Goal: Contribute content: Contribute content

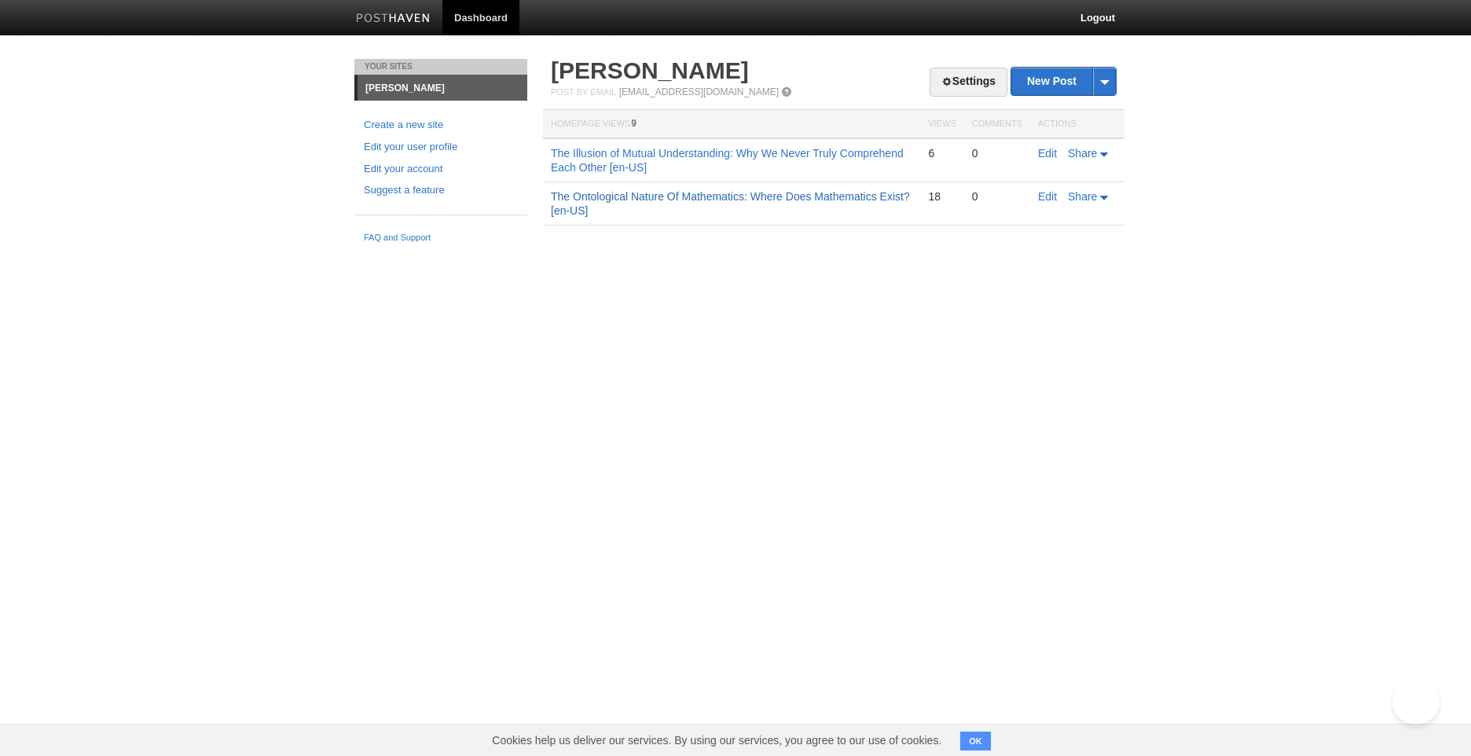
click at [871, 192] on link "The Ontological Nature Of Mathematics: Where Does Mathematics Exist? [en-US]" at bounding box center [730, 203] width 359 height 27
click at [736, 156] on link "The Illusion of Mutual Understanding: Why We Never Truly Comprehend Each Other …" at bounding box center [727, 160] width 353 height 27
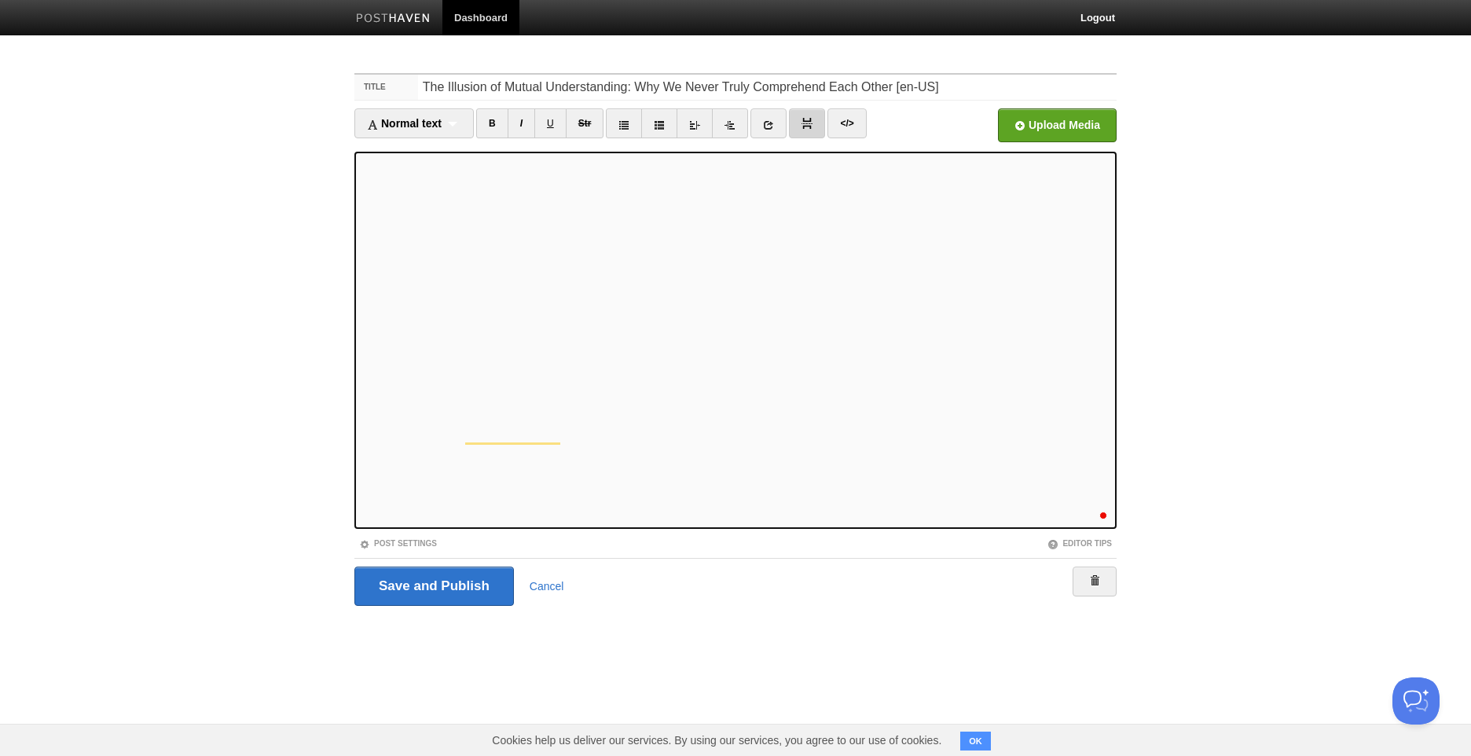
click at [805, 123] on img at bounding box center [806, 123] width 11 height 11
click at [483, 589] on input "Save and Publish" at bounding box center [433, 585] width 159 height 39
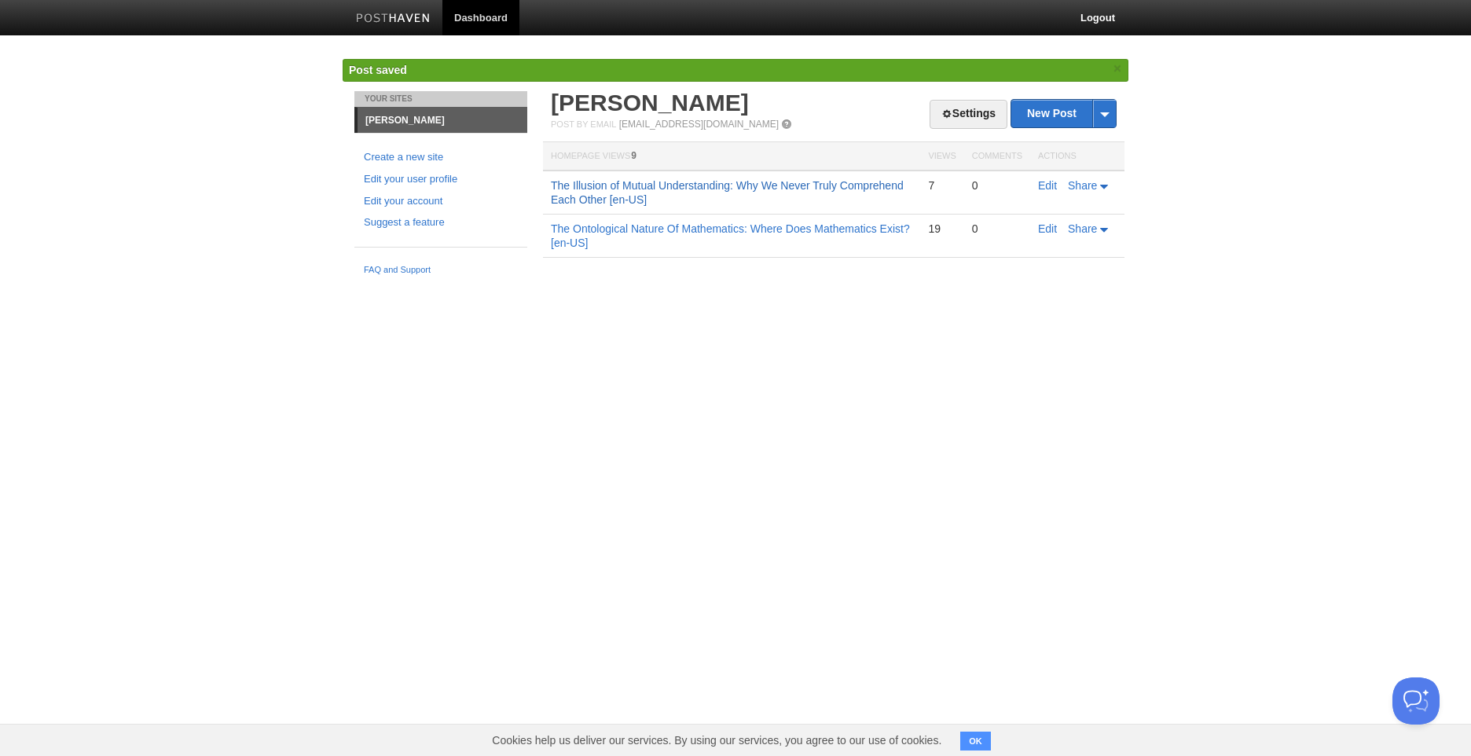
click at [669, 190] on link "The Illusion of Mutual Understanding: Why We Never Truly Comprehend Each Other …" at bounding box center [727, 192] width 353 height 27
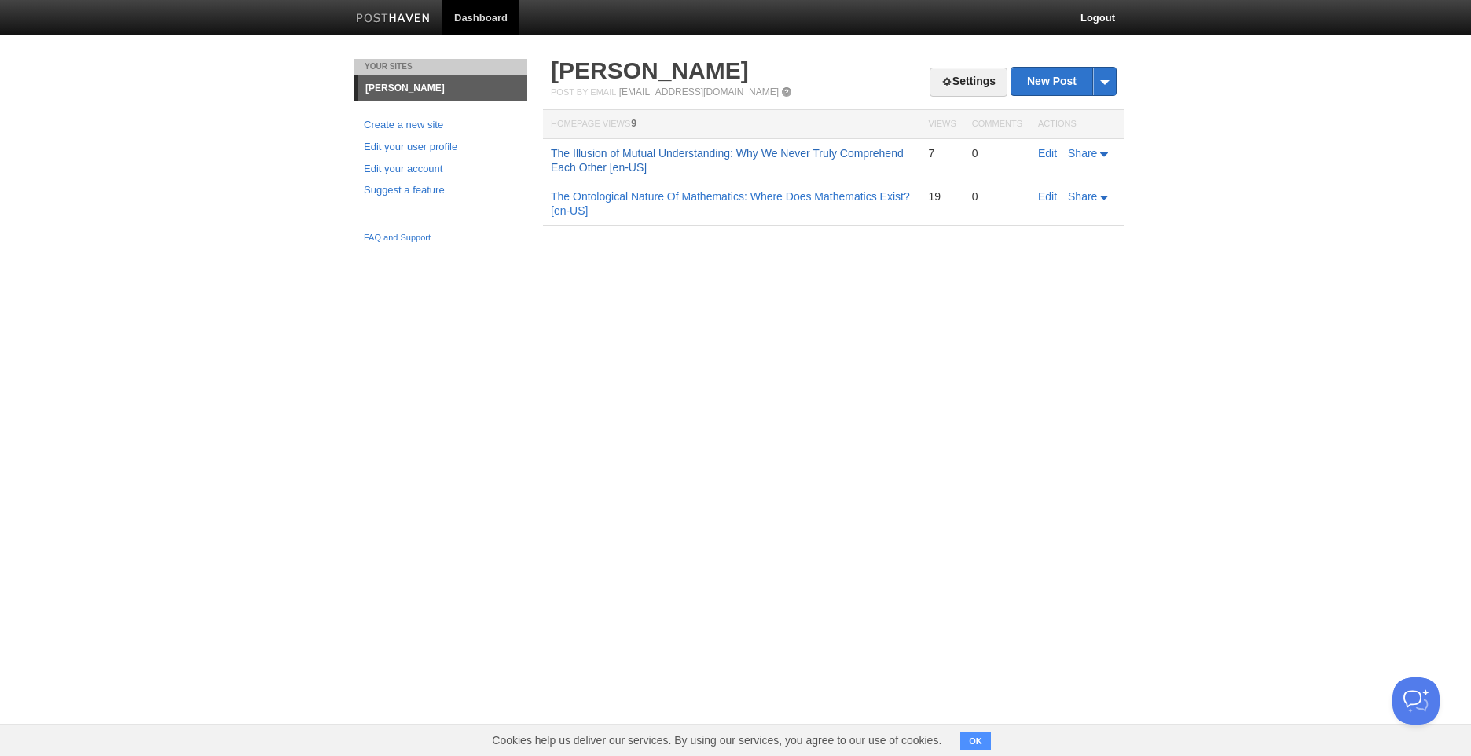
click at [715, 152] on link "The Illusion of Mutual Understanding: Why We Never Truly Comprehend Each Other …" at bounding box center [727, 160] width 353 height 27
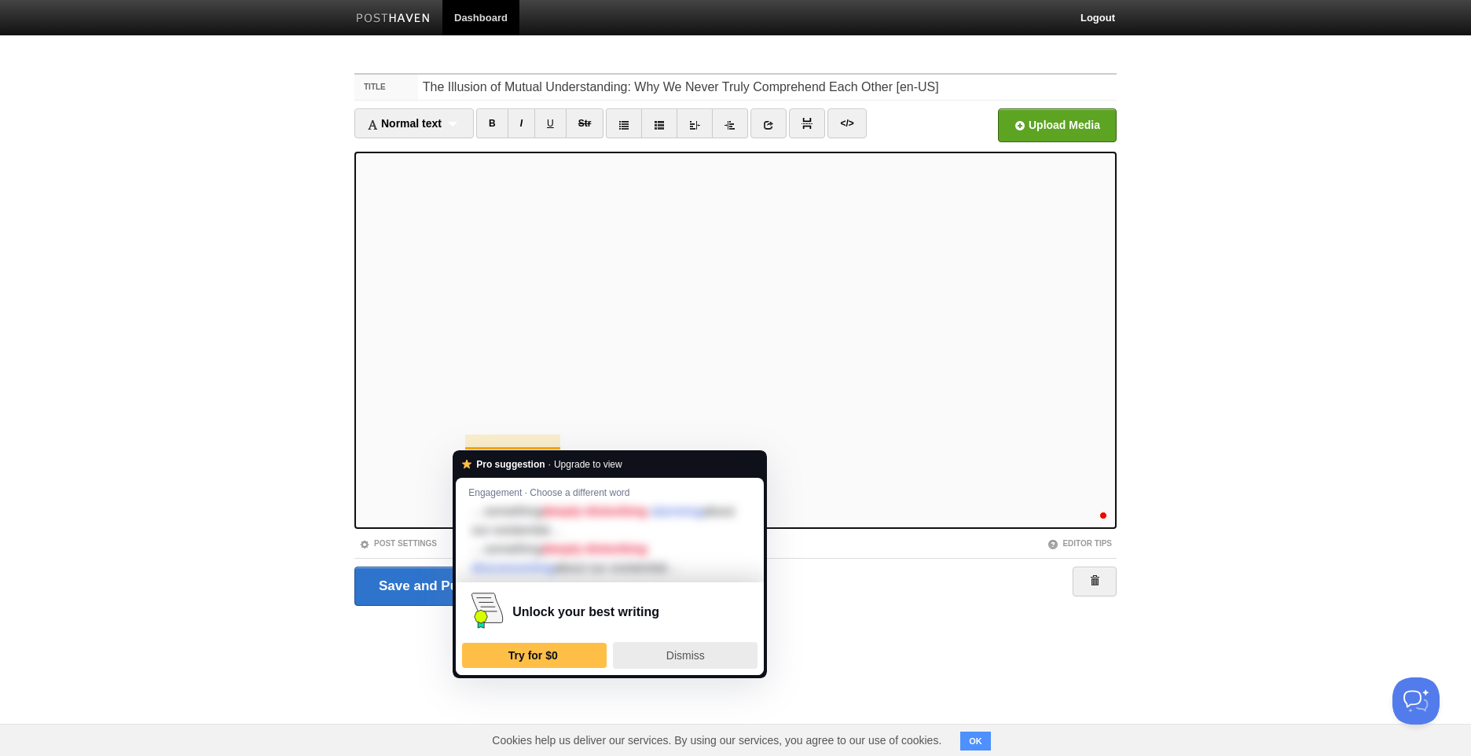
click at [678, 645] on div "Dismiss" at bounding box center [685, 655] width 130 height 25
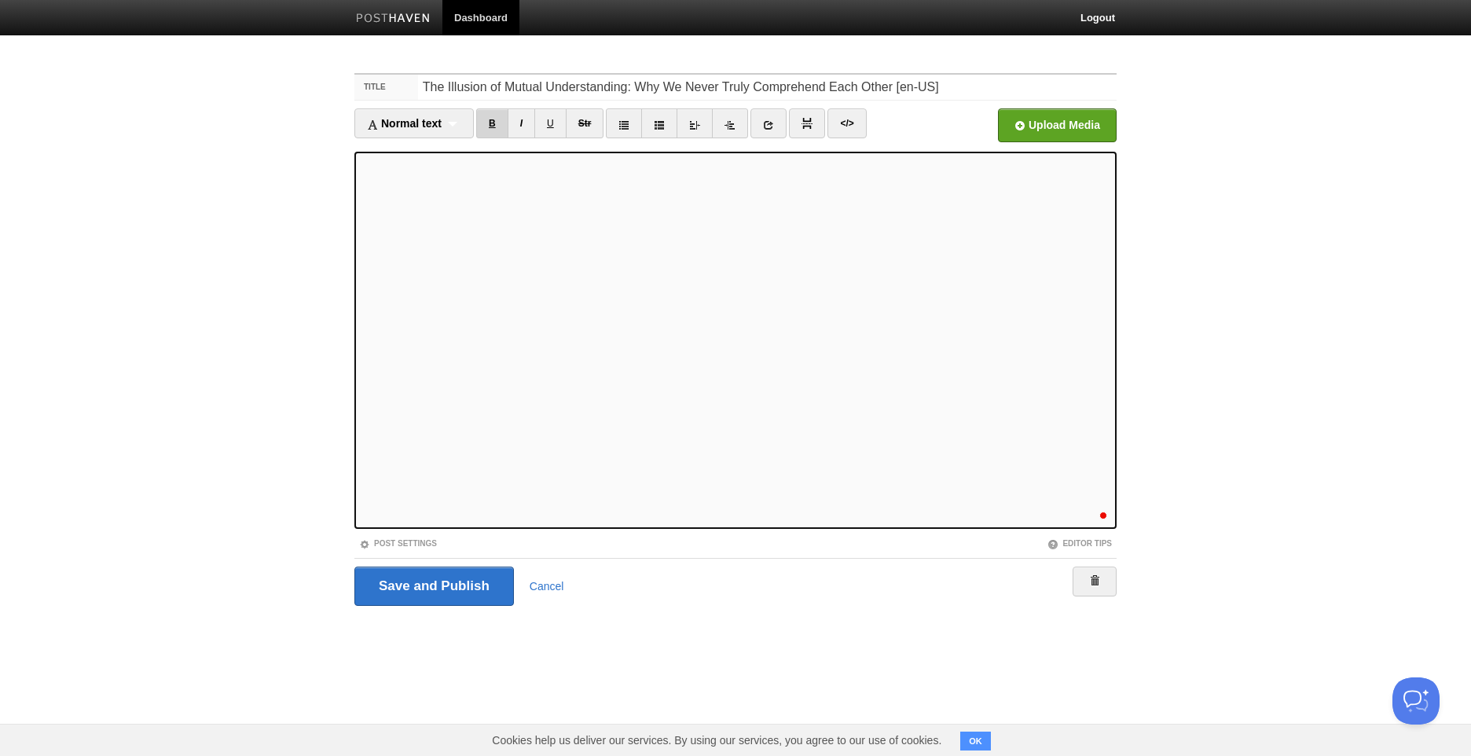
click at [497, 123] on link "B" at bounding box center [492, 123] width 32 height 30
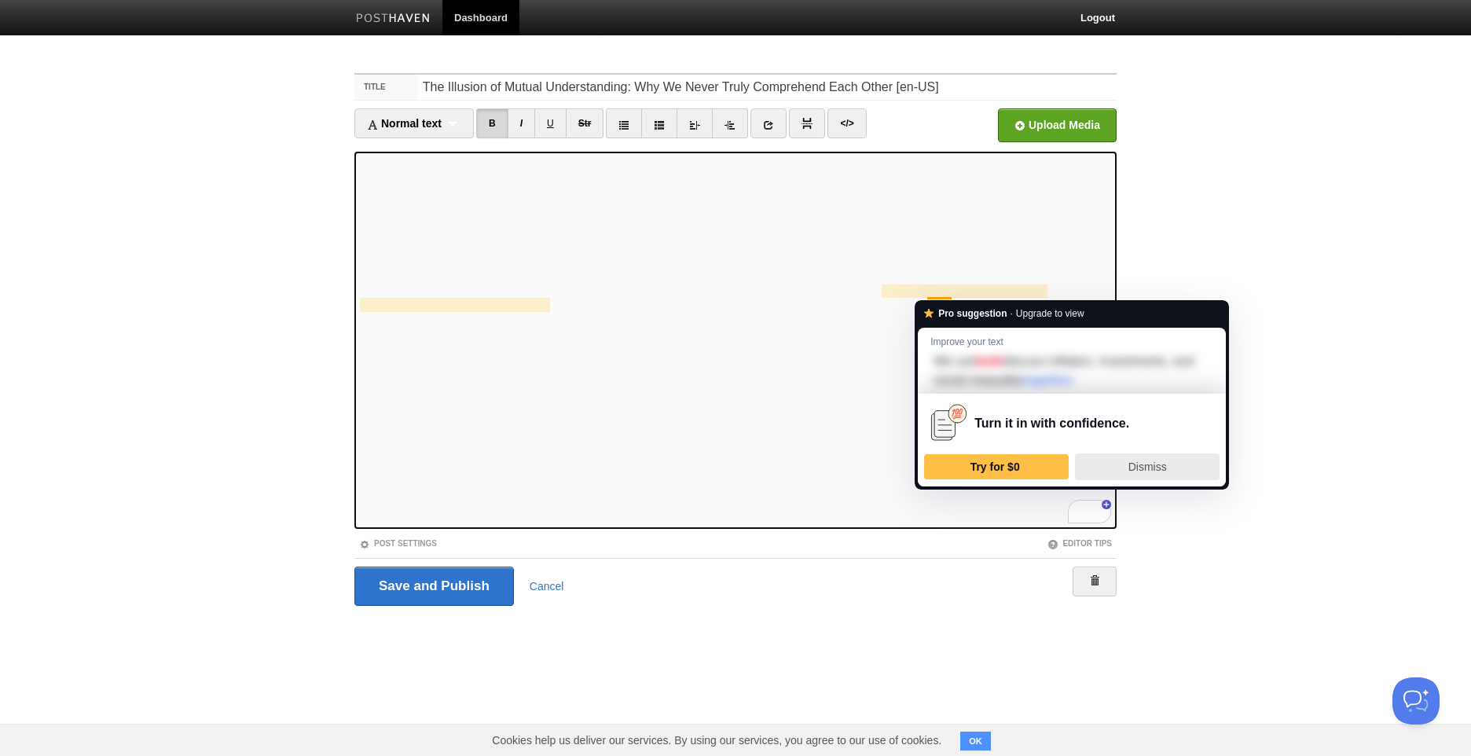
click at [1138, 457] on div "Dismiss" at bounding box center [1147, 466] width 130 height 25
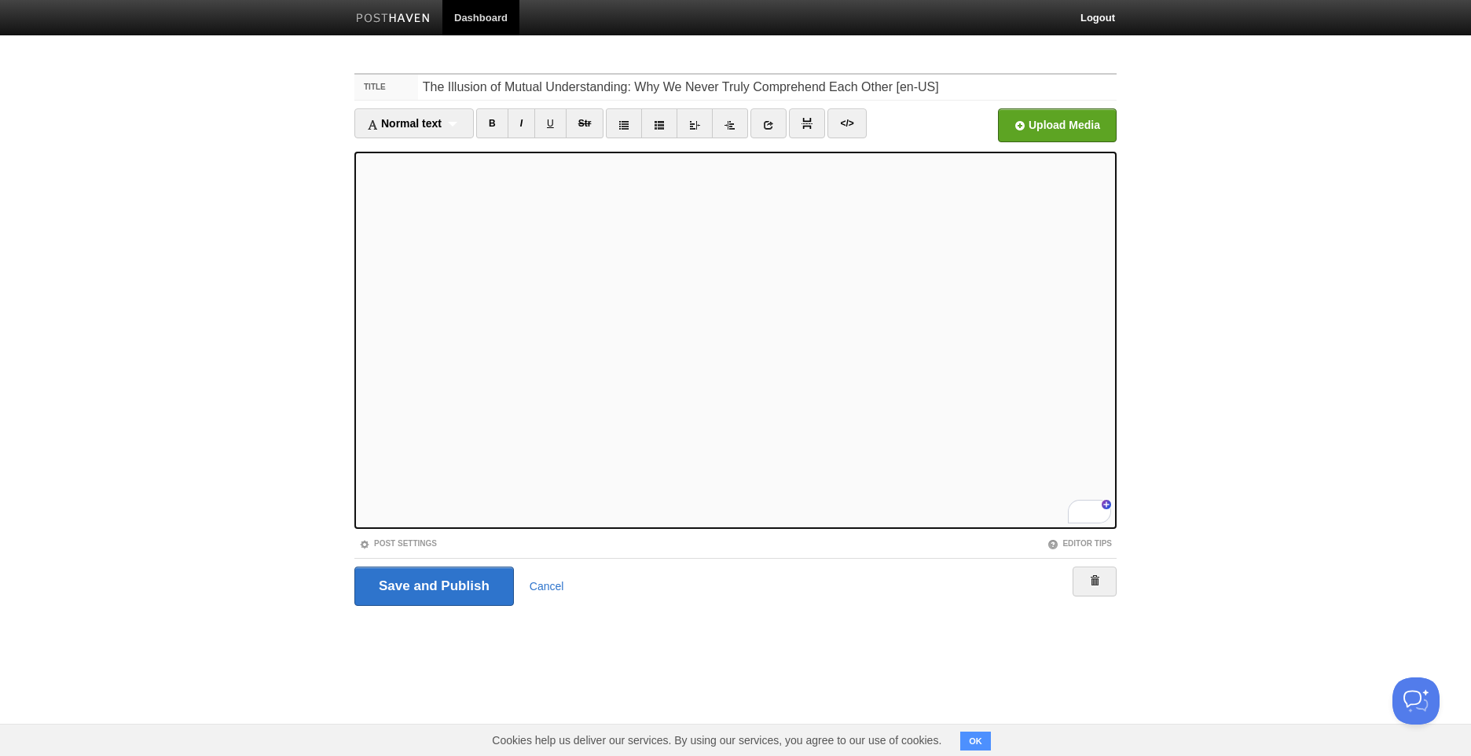
scroll to position [707, 0]
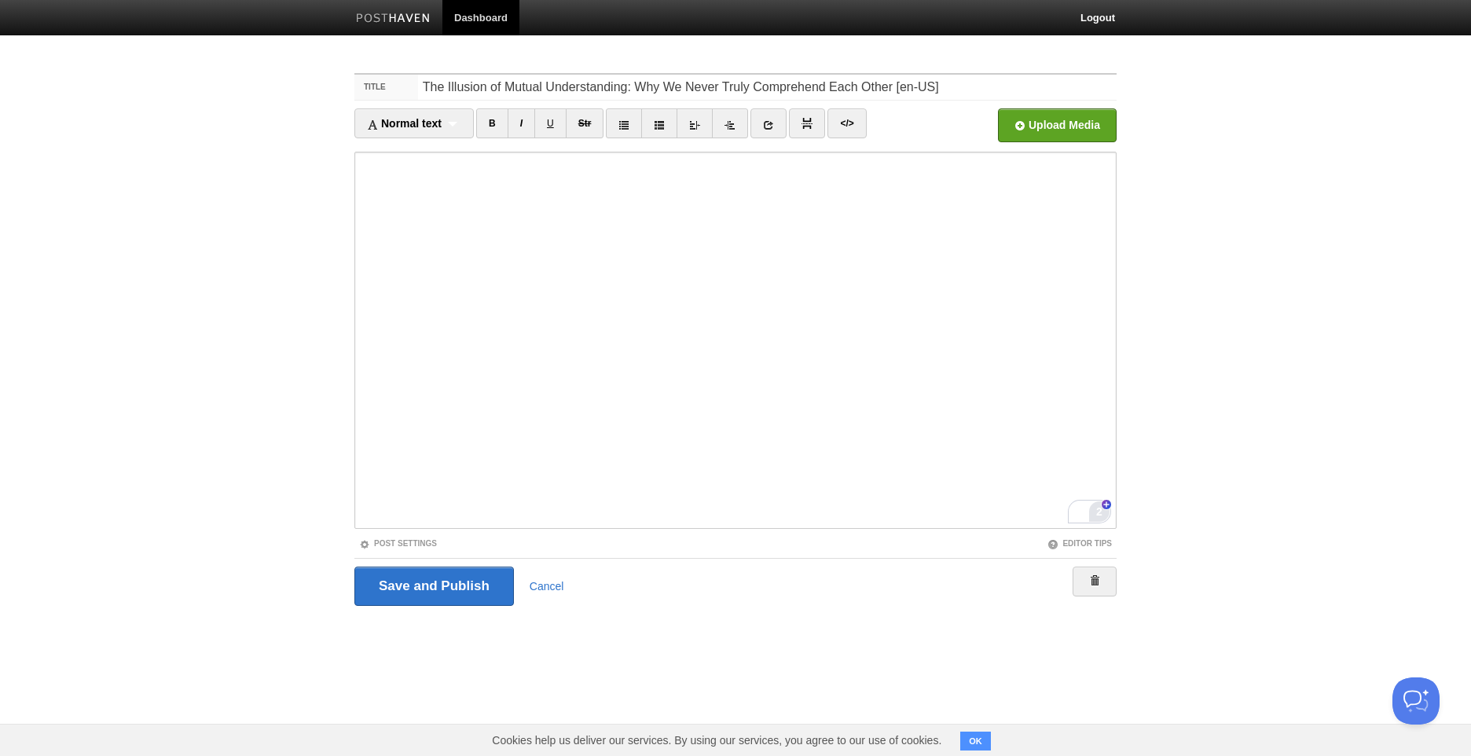
click at [1092, 511] on div "2" at bounding box center [1098, 511] width 17 height 17
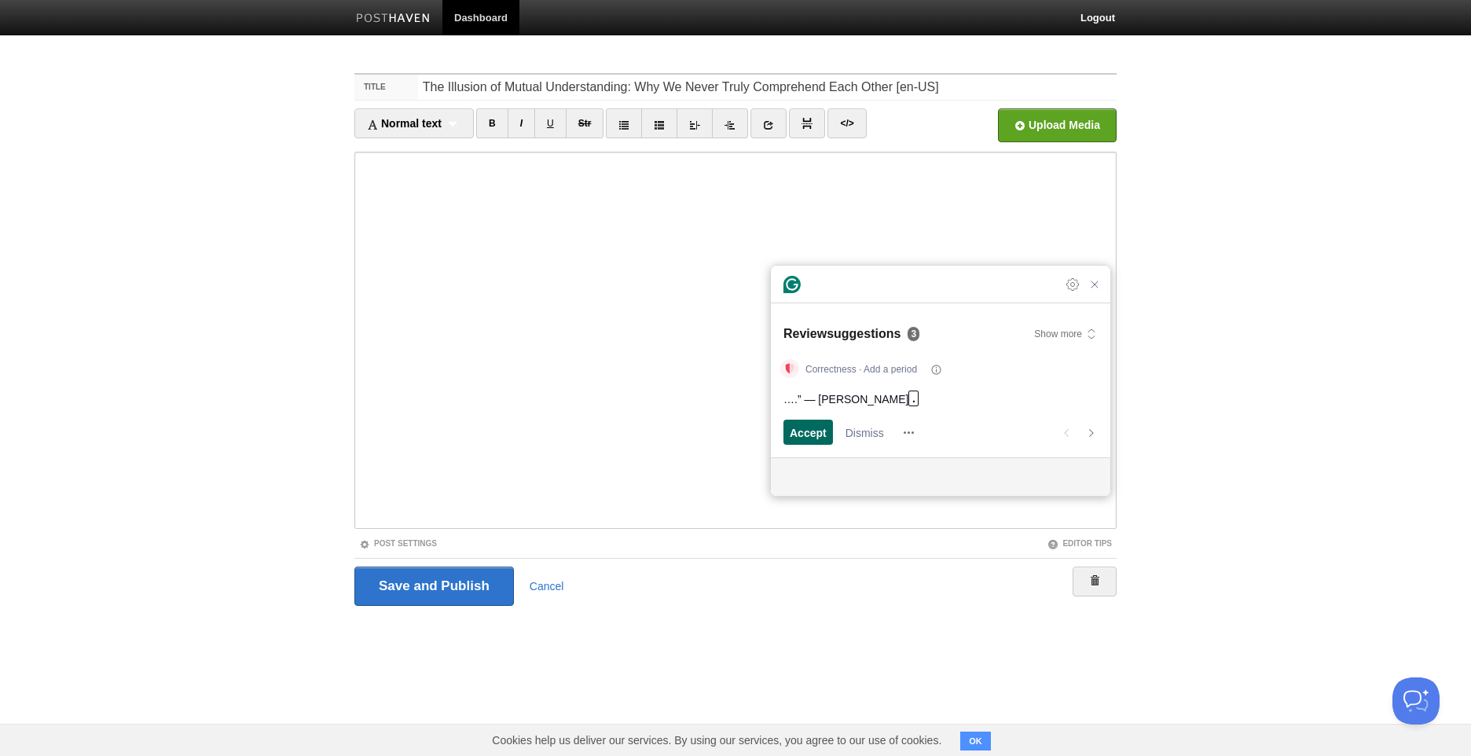
click at [812, 441] on div "Accept" at bounding box center [808, 431] width 37 height 25
click at [791, 431] on span "Accept" at bounding box center [808, 432] width 37 height 16
click at [859, 434] on span "Dismiss" at bounding box center [864, 432] width 38 height 16
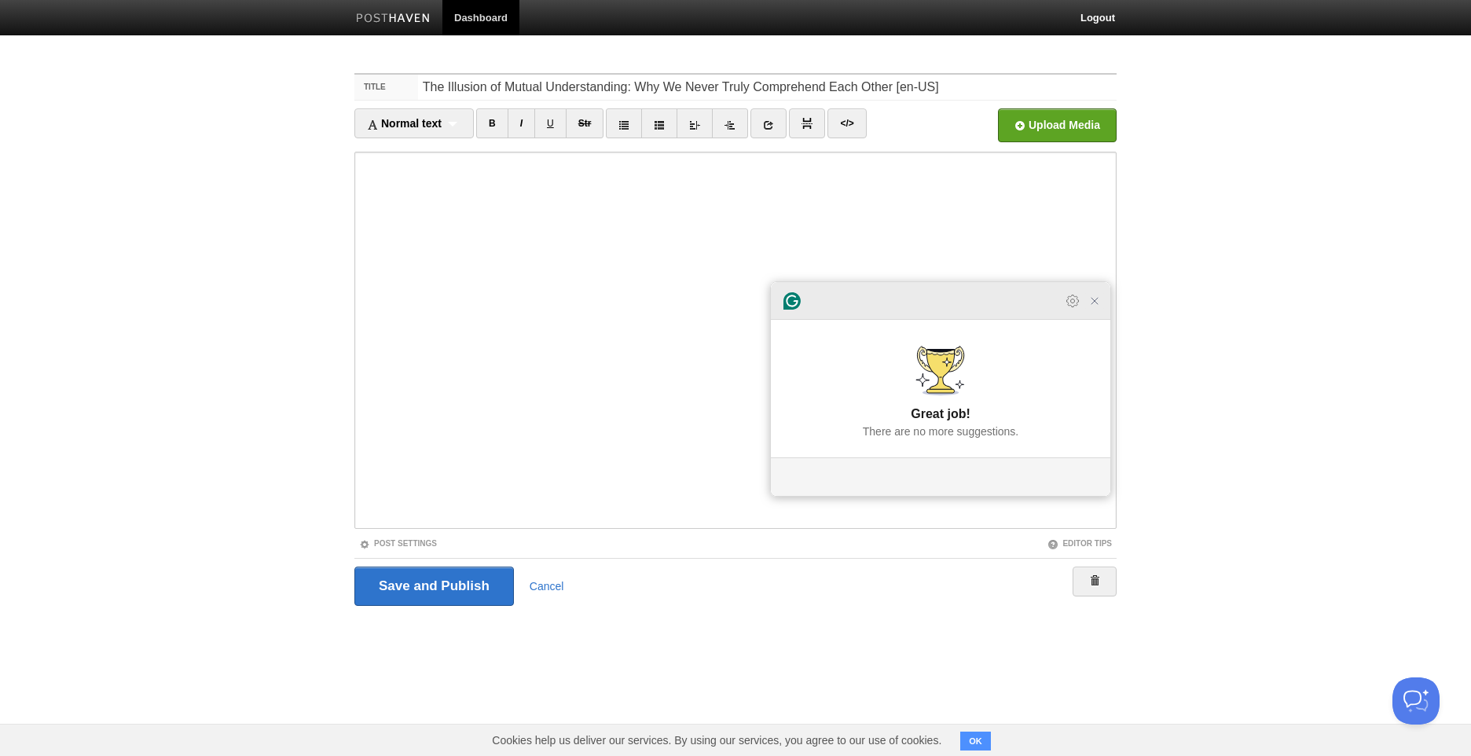
click at [1095, 307] on icon "Close Grammarly Assistant" at bounding box center [1094, 301] width 13 height 13
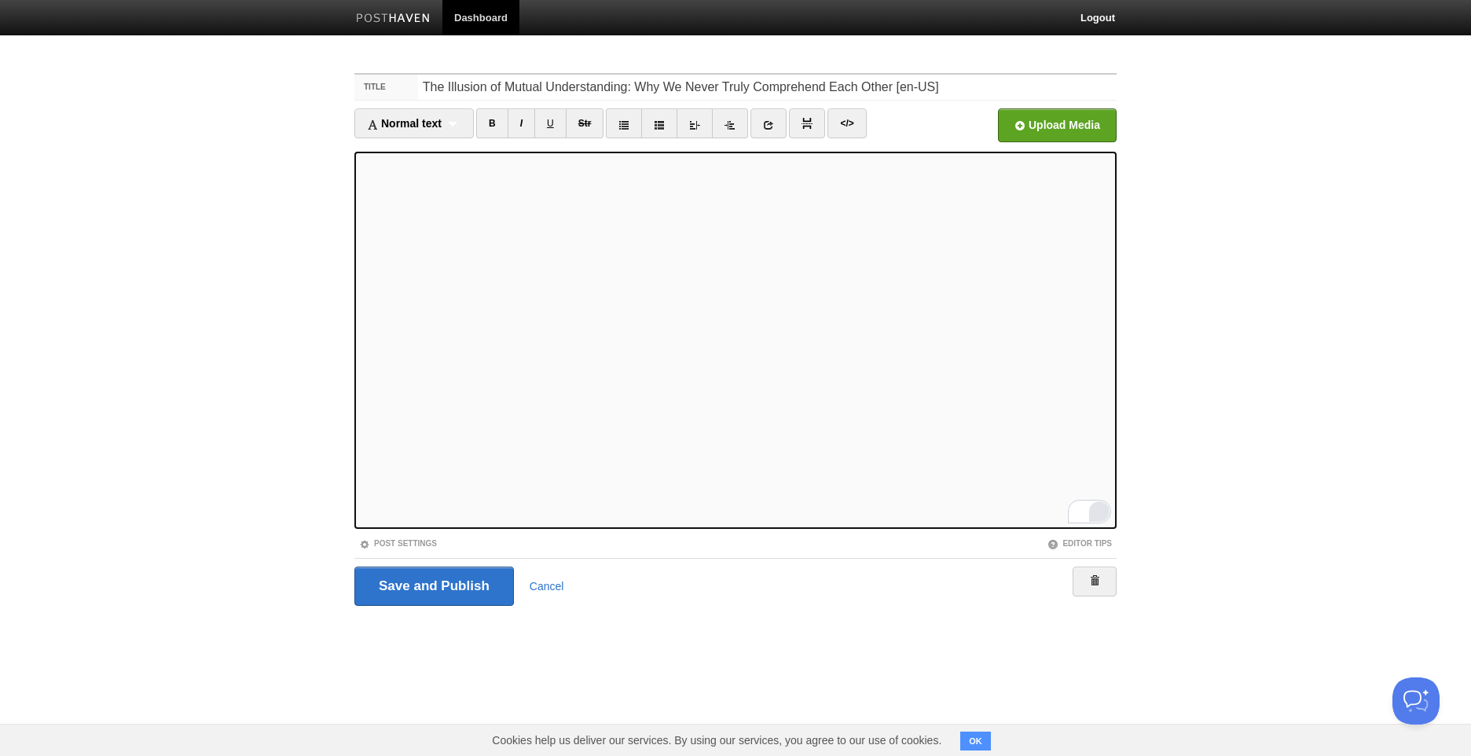
scroll to position [1729, 0]
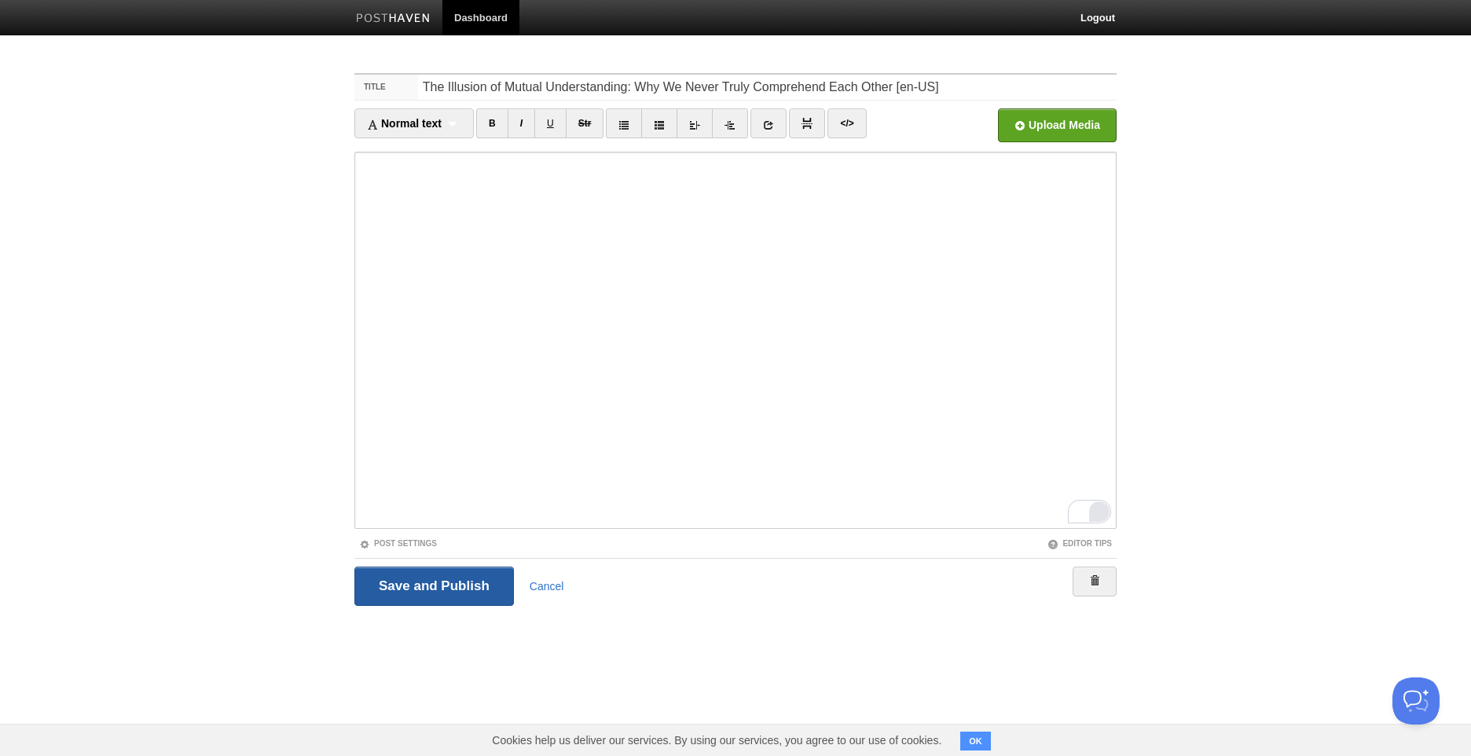
click at [449, 595] on input "Save and Publish" at bounding box center [433, 585] width 159 height 39
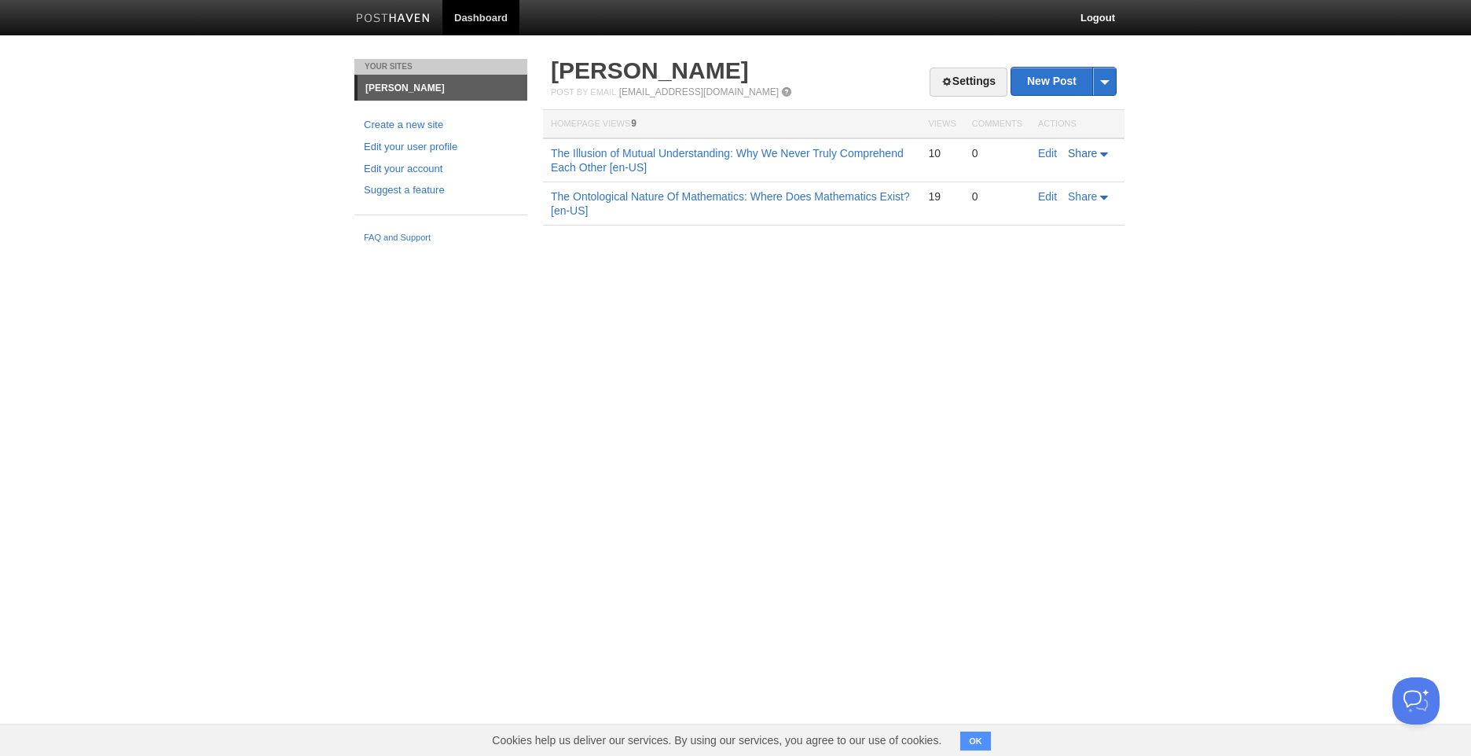
click at [1085, 152] on span "Share" at bounding box center [1082, 153] width 29 height 13
click at [1169, 253] on body "Dashboard Logout Post saved × Your Sites Arthur Seerig Create a new site Edit y…" at bounding box center [735, 136] width 1471 height 272
click at [1050, 154] on link "Edit" at bounding box center [1047, 153] width 19 height 13
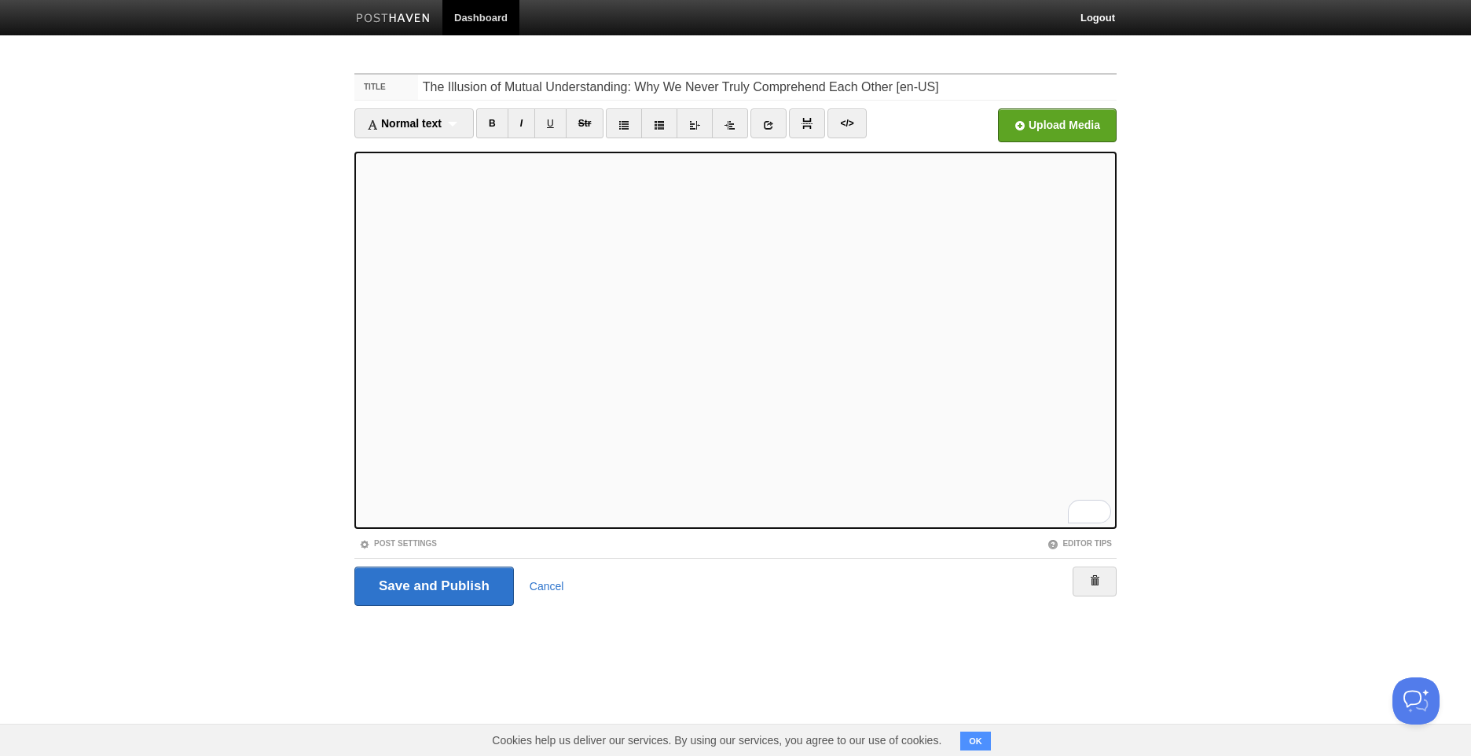
scroll to position [79, 0]
click at [425, 117] on span "Normal text" at bounding box center [404, 123] width 75 height 13
click at [456, 181] on link "Heading 1" at bounding box center [414, 175] width 118 height 24
click at [473, 121] on link "B" at bounding box center [470, 123] width 32 height 30
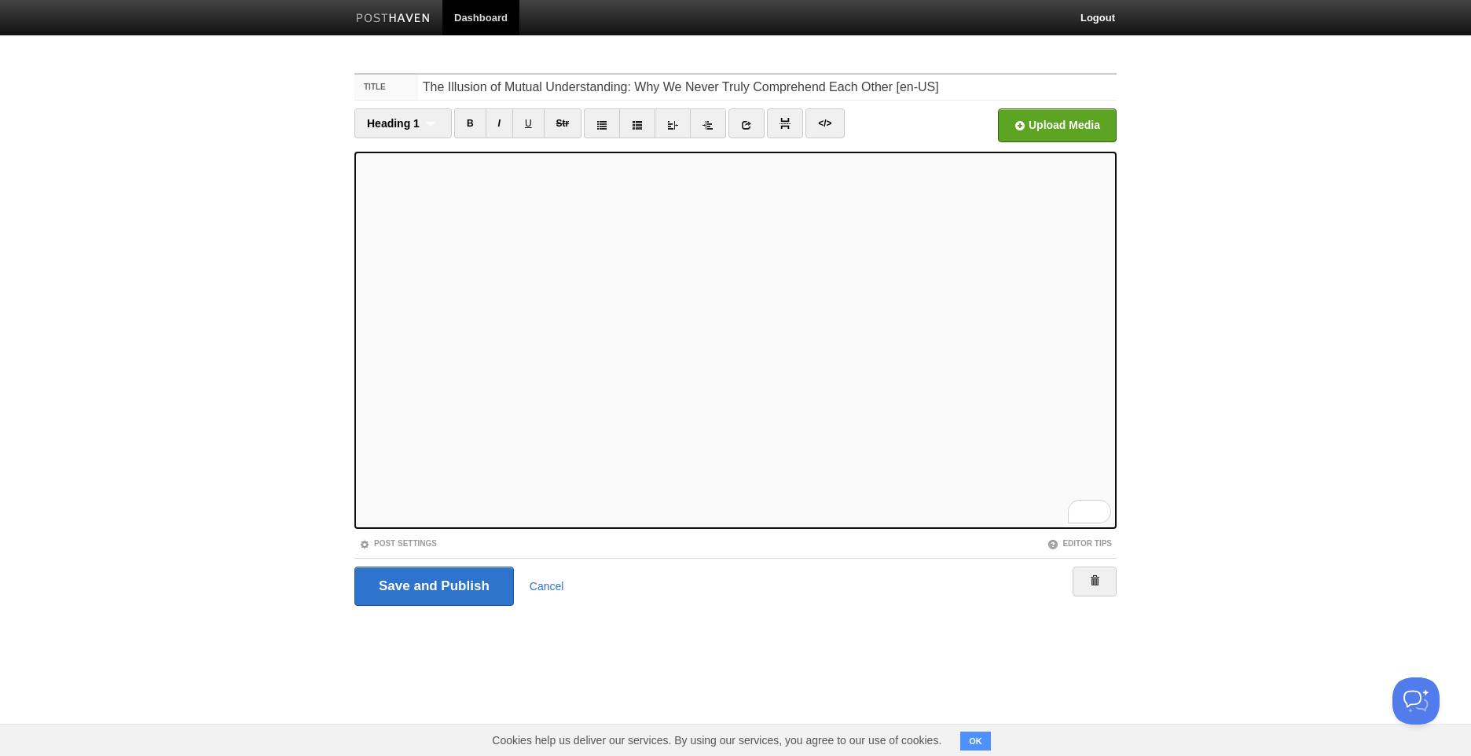
scroll to position [157, 0]
click at [424, 582] on input "Save and Publish" at bounding box center [433, 585] width 159 height 39
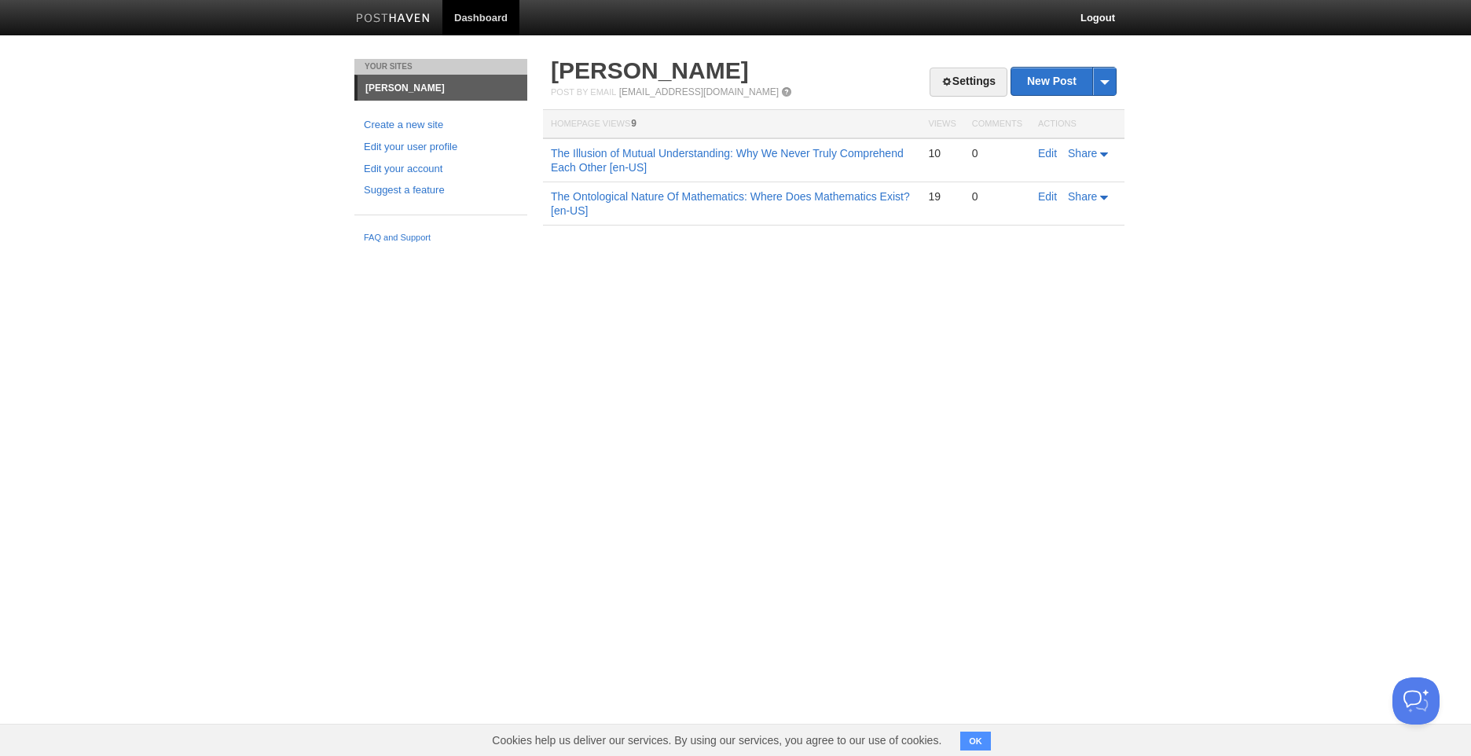
click at [861, 39] on body "Dashboard Logout Post saved × Post saved × Your Sites Arthur Seerig Create a ne…" at bounding box center [735, 136] width 1471 height 272
click at [805, 64] on h2 "[PERSON_NAME]" at bounding box center [834, 71] width 566 height 24
click at [736, 68] on h2 "[PERSON_NAME]" at bounding box center [834, 71] width 566 height 24
click at [656, 153] on link "The Illusion of Mutual Understanding: Why We Never Truly Comprehend Each Other …" at bounding box center [727, 160] width 353 height 27
click at [746, 154] on link "The Illusion of Mutual Understanding: Why We Never Truly Comprehend Each Other …" at bounding box center [727, 160] width 353 height 27
